Goal: Browse casually

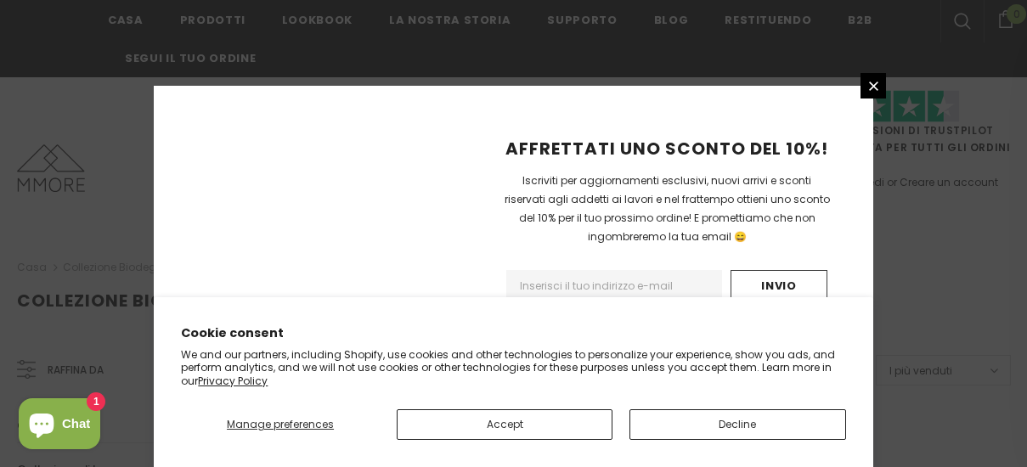
scroll to position [1309, 0]
